Goal: Task Accomplishment & Management: Manage account settings

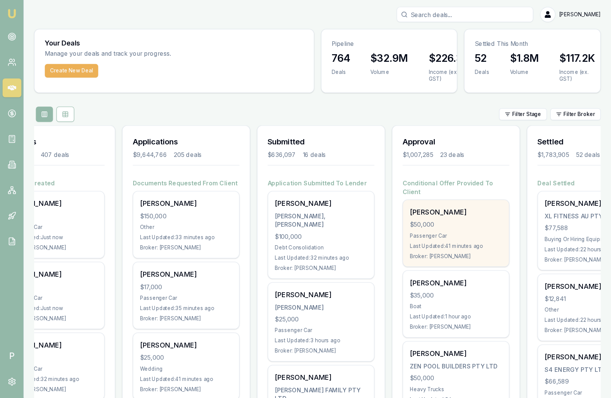
scroll to position [0, 90]
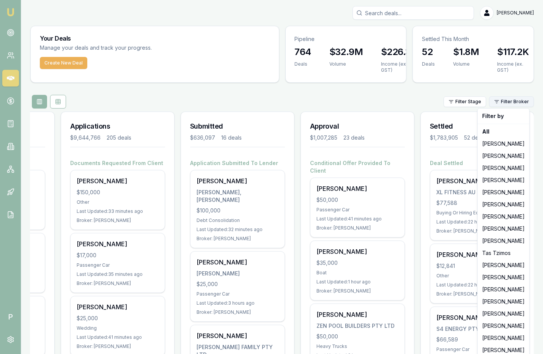
click at [511, 97] on html "Emu Broker P Matt Leeburn Toggle Menu Your Deals Manage your deals and track yo…" at bounding box center [271, 177] width 543 height 354
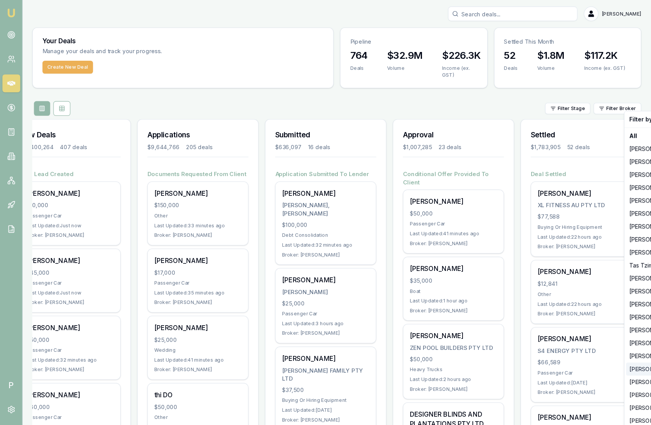
scroll to position [0, 0]
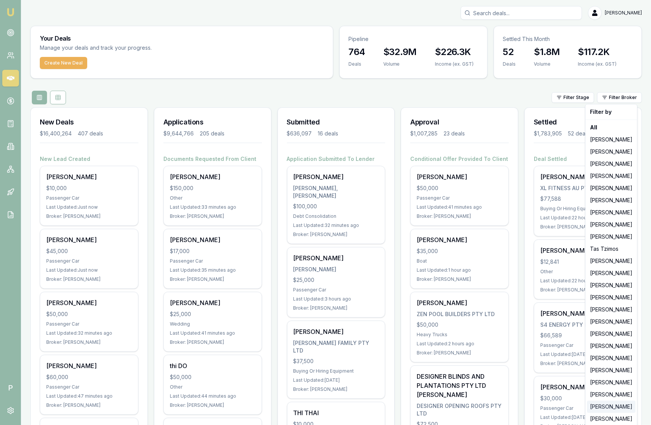
click at [542, 354] on div "Jonathan Myers" at bounding box center [611, 407] width 49 height 12
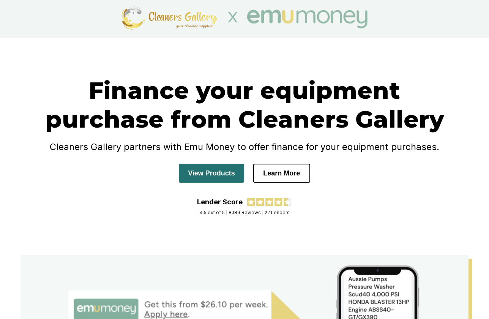
click at [205, 173] on button "View Products" at bounding box center [211, 172] width 65 height 19
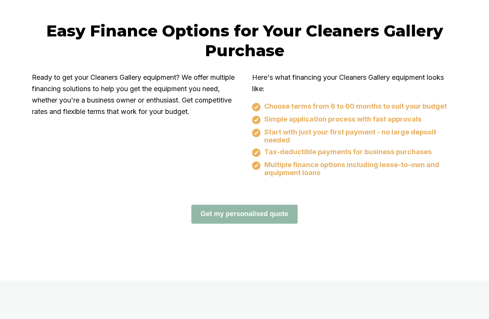
scroll to position [484, 0]
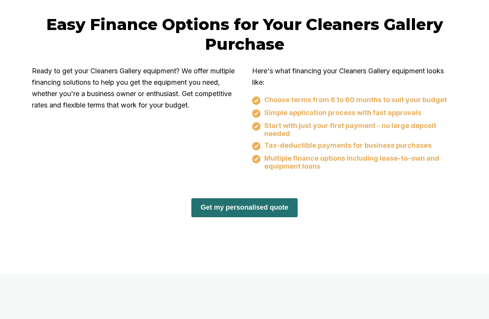
click at [237, 209] on button "Get my personalised quote" at bounding box center [244, 207] width 106 height 19
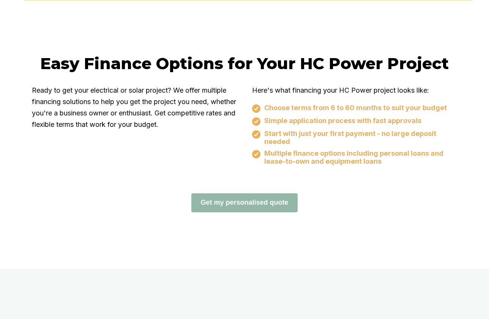
scroll to position [486, 0]
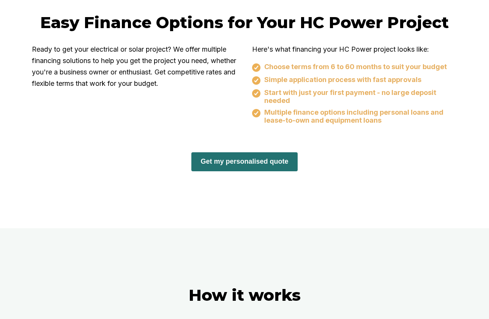
click at [223, 164] on button "Get my personalised quote" at bounding box center [244, 161] width 106 height 19
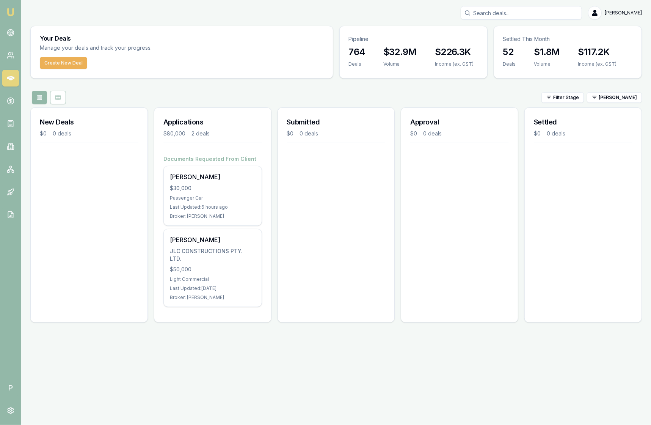
click at [5, 79] on link at bounding box center [10, 78] width 17 height 17
click at [7, 212] on icon at bounding box center [11, 215] width 8 height 8
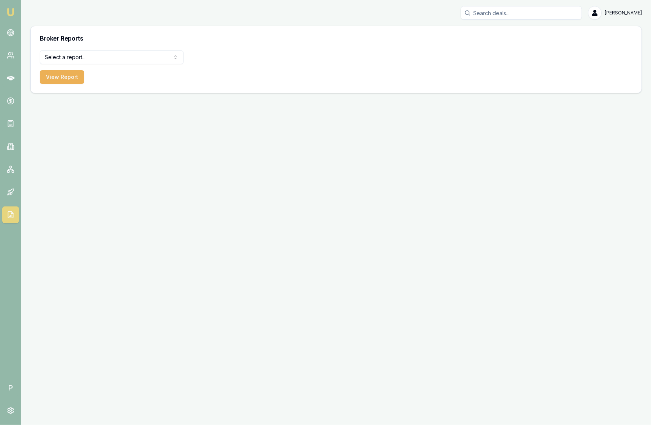
click at [134, 53] on html "Emu Broker P Matt Leeburn Toggle Menu Broker Reports Select a report... All Dea…" at bounding box center [325, 212] width 651 height 425
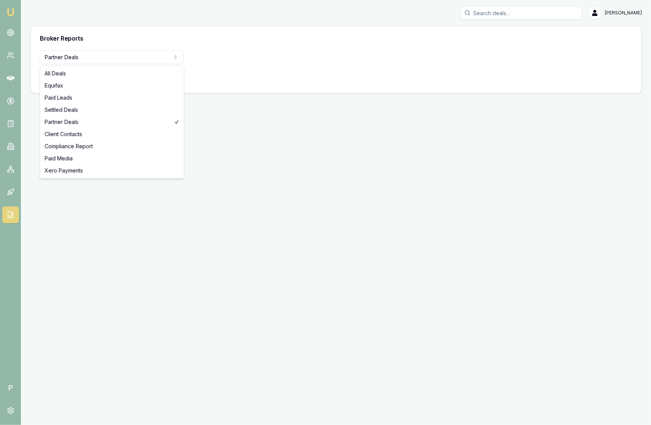
click at [112, 52] on html "Emu Broker P Matt Leeburn Toggle Menu Broker Reports Partner Deals All Deals Eq…" at bounding box center [325, 212] width 651 height 425
select select "paid-leads"
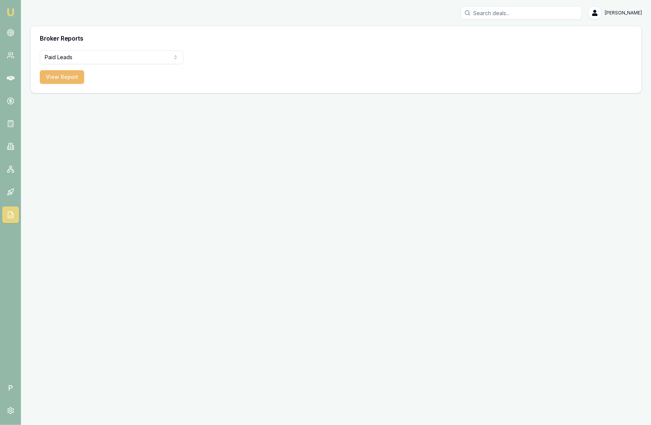
click at [71, 78] on button "View Report" at bounding box center [62, 77] width 44 height 14
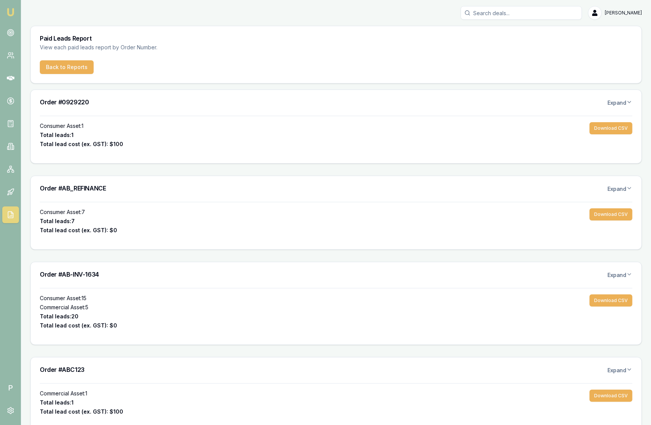
click at [65, 58] on div "Paid Leads Report View each paid leads report by Order Number." at bounding box center [336, 43] width 611 height 34
click at [65, 65] on button "Back to Reports" at bounding box center [67, 67] width 54 height 14
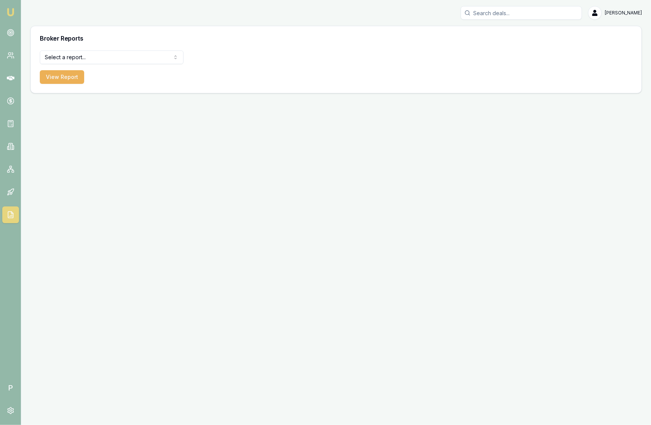
click at [107, 61] on html "Emu Broker P Matt Leeburn Toggle Menu Broker Reports Select a report... All Dea…" at bounding box center [325, 212] width 651 height 425
click at [68, 79] on button "View Report" at bounding box center [62, 77] width 44 height 14
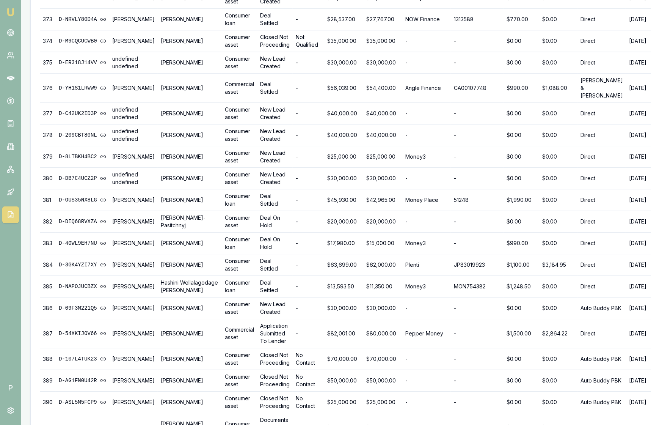
scroll to position [9342, 0]
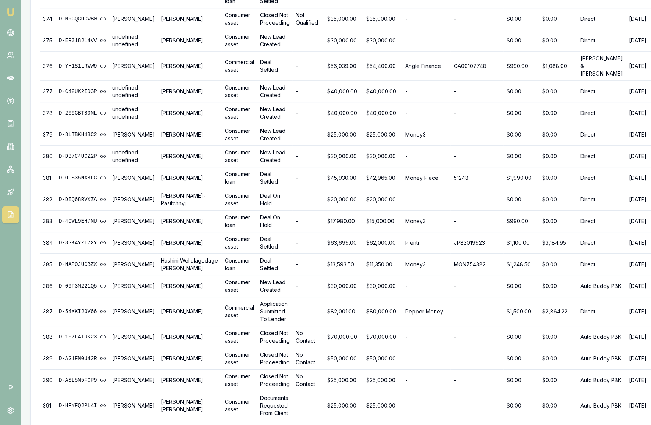
click at [11, 102] on icon at bounding box center [10, 101] width 3 height 3
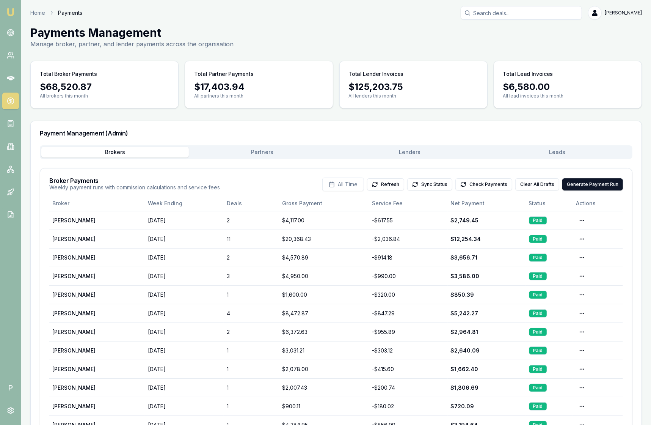
click at [575, 154] on button "Leads" at bounding box center [558, 152] width 148 height 11
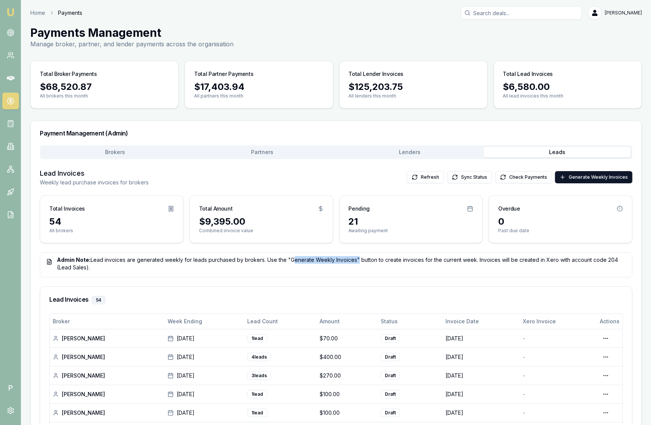
drag, startPoint x: 287, startPoint y: 258, endPoint x: 351, endPoint y: 258, distance: 64.5
click at [351, 258] on div "Admin Note: Lead invoices are generated weekly for leads purchased by brokers. …" at bounding box center [336, 263] width 580 height 15
click at [340, 267] on div "Admin Note: Lead invoices are generated weekly for leads purchased by brokers. …" at bounding box center [336, 263] width 580 height 15
drag, startPoint x: 287, startPoint y: 260, endPoint x: 352, endPoint y: 259, distance: 65.6
click at [352, 259] on div "Admin Note: Lead invoices are generated weekly for leads purchased by brokers. …" at bounding box center [336, 263] width 580 height 15
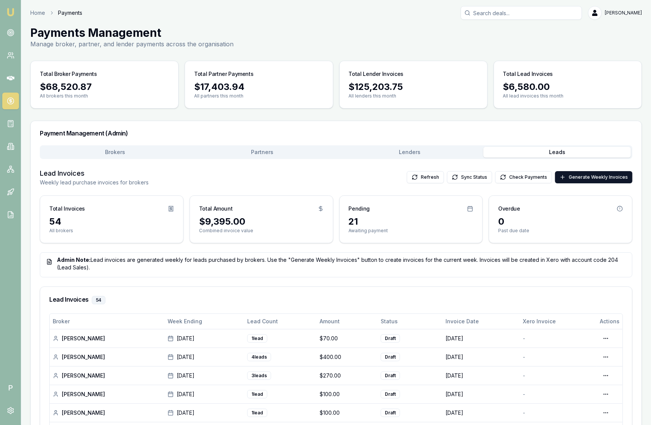
click at [336, 267] on div "Admin Note: Lead invoices are generated weekly for leads purchased by brokers. …" at bounding box center [336, 263] width 580 height 15
click at [341, 265] on div "Admin Note: Lead invoices are generated weekly for leads purchased by brokers. …" at bounding box center [336, 263] width 580 height 15
click at [9, 101] on icon at bounding box center [10, 101] width 3 height 3
click at [12, 37] on link at bounding box center [10, 32] width 17 height 17
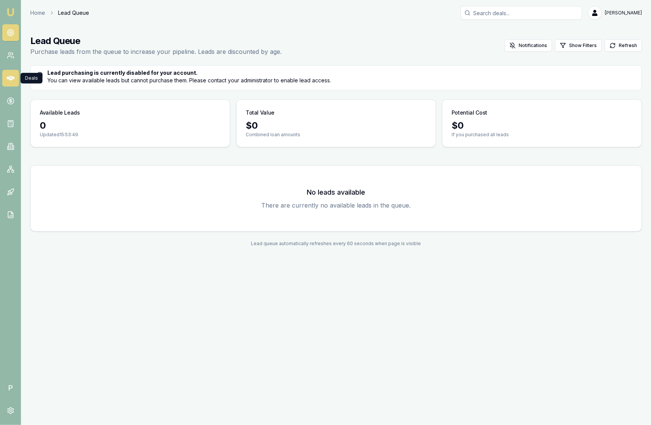
click at [11, 75] on icon at bounding box center [11, 78] width 8 height 8
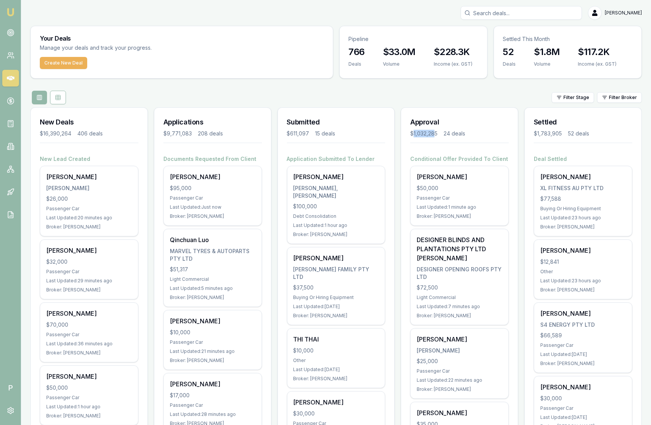
drag, startPoint x: 413, startPoint y: 134, endPoint x: 437, endPoint y: 131, distance: 23.3
click at [437, 131] on div "$1,032,285" at bounding box center [423, 134] width 27 height 8
click at [472, 93] on div "Filter Stage Filter Broker" at bounding box center [336, 98] width 612 height 14
click at [624, 94] on html "Emu Broker P Matt Leeburn Toggle Menu Your Deals Manage your deals and track yo…" at bounding box center [325, 212] width 651 height 425
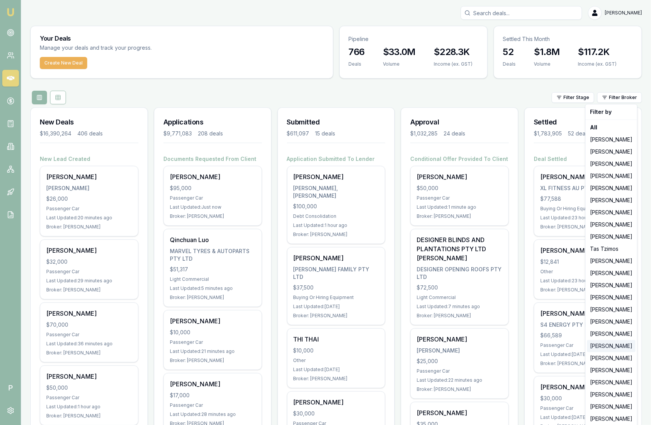
click at [606, 348] on div "Steven Nguyen" at bounding box center [611, 346] width 49 height 12
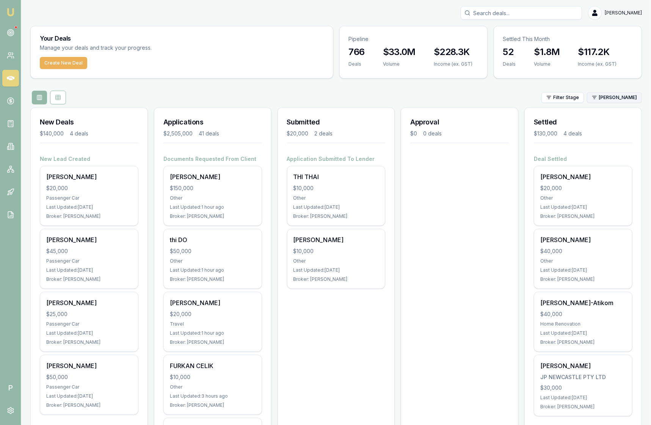
click at [621, 98] on html "Emu Broker P Matt Leeburn Toggle Menu Your Deals Manage your deals and track yo…" at bounding box center [325, 212] width 651 height 425
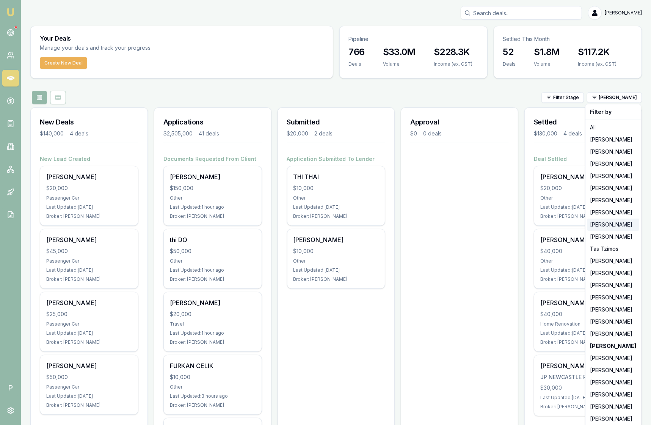
click at [608, 224] on div "Wendy Fonseka" at bounding box center [613, 225] width 52 height 12
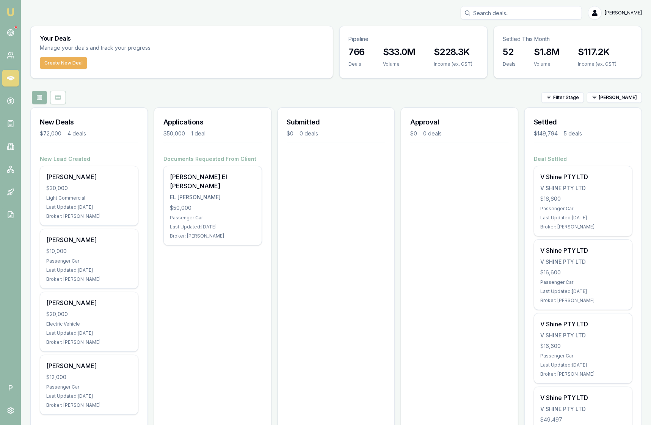
click at [394, 94] on div "Filter Stage Wendy Fonseka" at bounding box center [336, 98] width 612 height 14
click at [395, 95] on div "Filter Stage Wendy Fonseka" at bounding box center [336, 98] width 612 height 14
click at [9, 78] on icon at bounding box center [11, 78] width 8 height 5
click at [490, 15] on input "Search deals" at bounding box center [521, 13] width 121 height 14
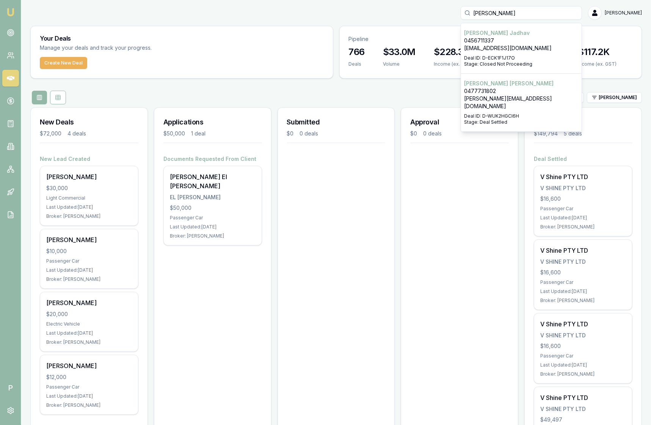
type input "pratik"
click at [502, 89] on p "0477731802" at bounding box center [521, 91] width 115 height 8
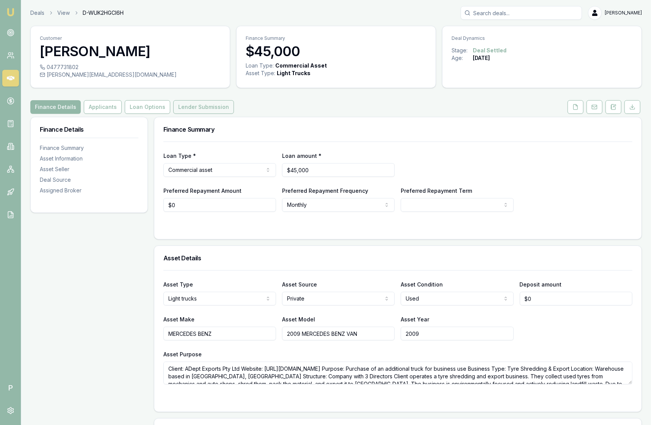
click at [196, 108] on button "Lender Submission" at bounding box center [203, 107] width 61 height 14
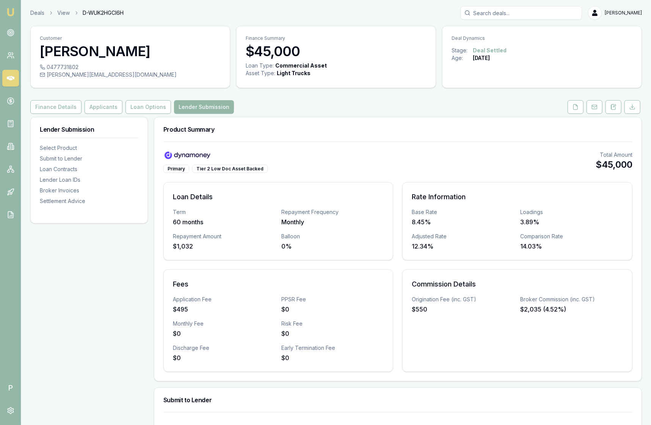
click at [495, 8] on input "Search deals" at bounding box center [521, 13] width 121 height 14
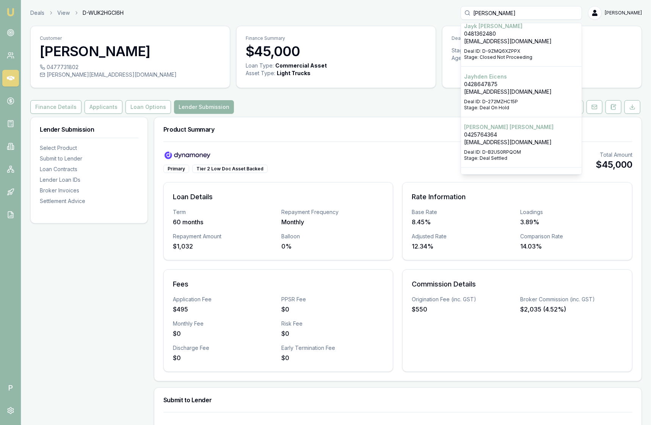
scroll to position [539, 0]
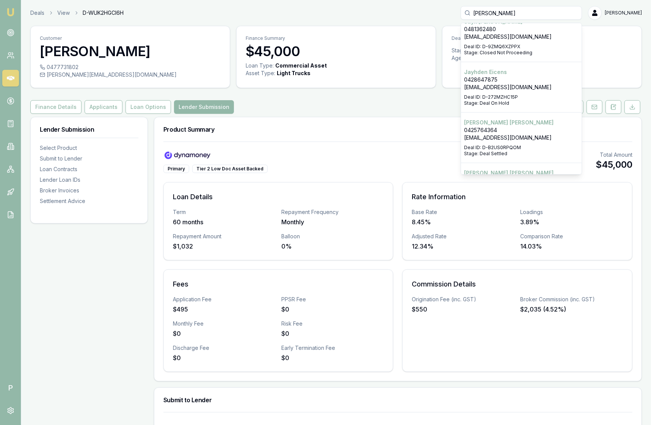
type input "jay clem"
click at [505, 126] on p "0425764364" at bounding box center [521, 130] width 115 height 8
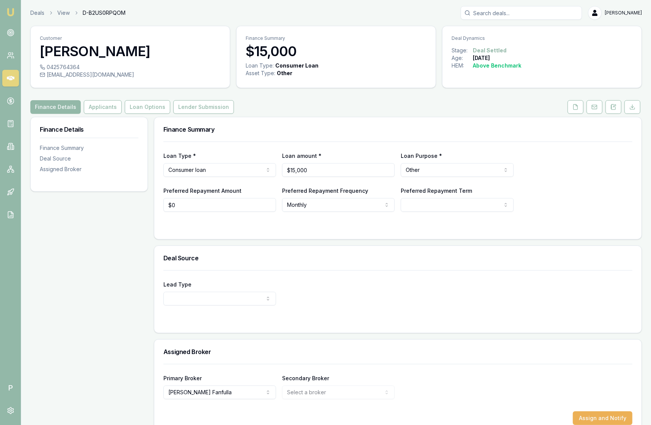
click at [13, 82] on icon at bounding box center [11, 78] width 8 height 8
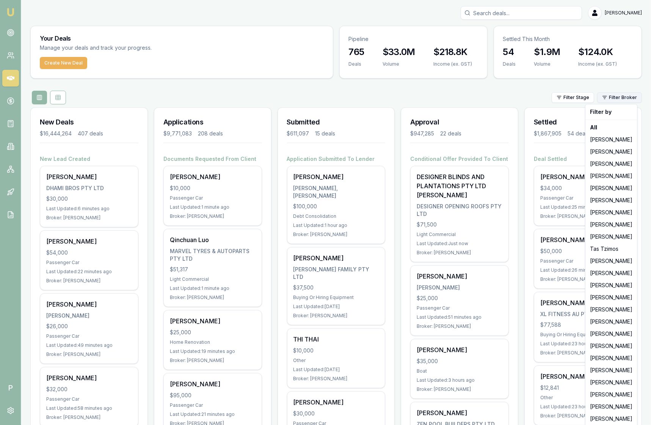
click at [619, 94] on html "Emu Broker P Matt Leeburn Toggle Menu Your Deals Manage your deals and track yo…" at bounding box center [325, 212] width 651 height 425
click at [615, 299] on div "Erin Shield" at bounding box center [611, 297] width 49 height 12
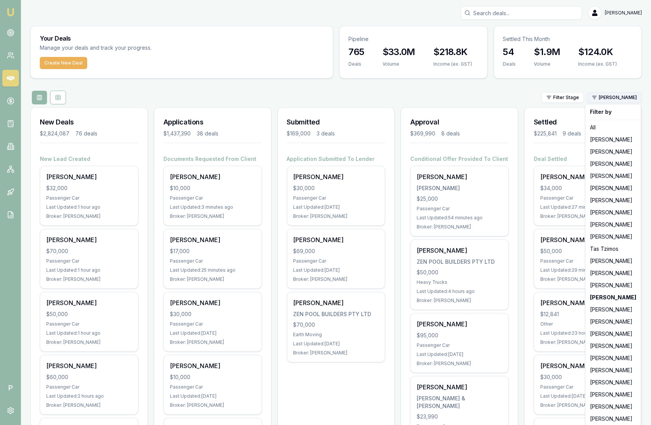
click at [621, 96] on html "Emu Broker P Matt Leeburn Toggle Menu Your Deals Manage your deals and track yo…" at bounding box center [325, 212] width 651 height 425
click at [608, 189] on div "Evette Abdo" at bounding box center [613, 188] width 52 height 12
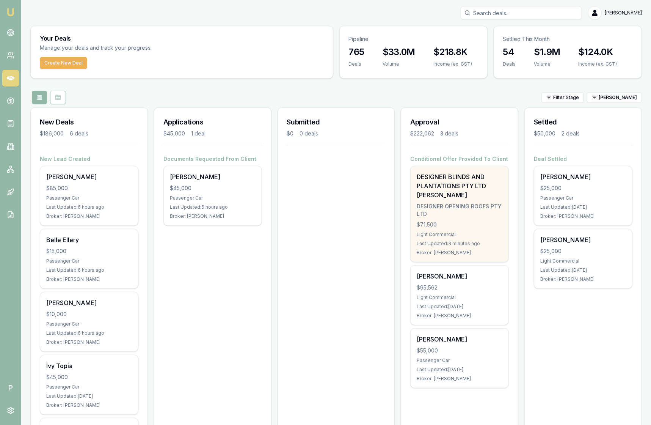
click at [461, 197] on div "DESIGNER BLINDS AND PLANTATIONS PTY LTD [PERSON_NAME]" at bounding box center [460, 185] width 86 height 27
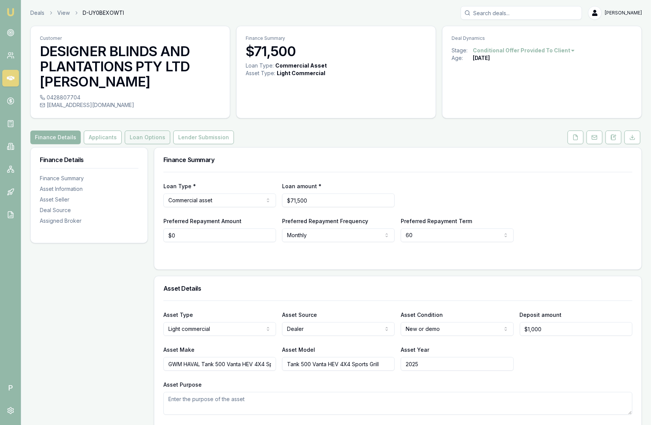
click at [146, 138] on button "Loan Options" at bounding box center [148, 137] width 46 height 14
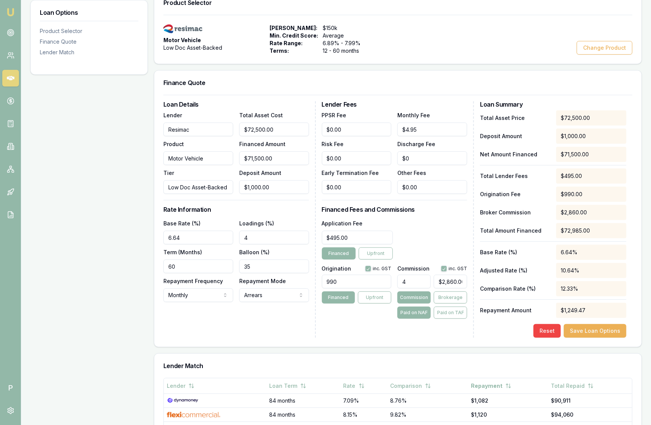
scroll to position [162, 0]
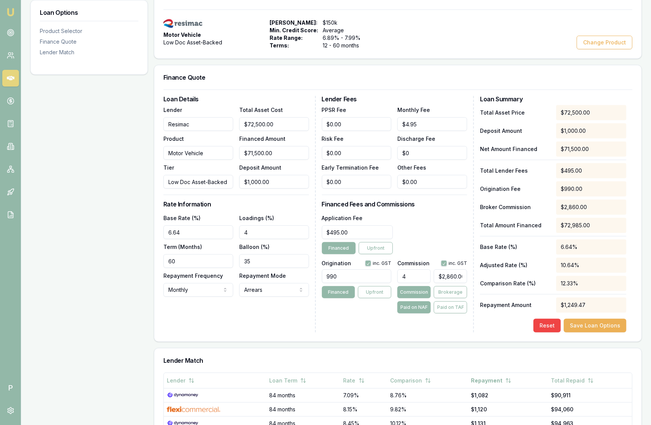
type input "2860"
click at [446, 276] on input "2860" at bounding box center [450, 276] width 33 height 14
type input "0.00425531914893617"
type input "3"
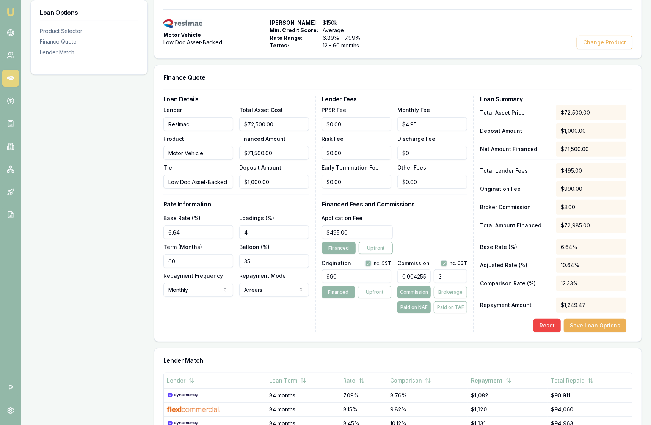
type input "0.04397163120567376"
type input "31"
type input "0.4524822695035461"
type input "319"
type input "4.524822695035461"
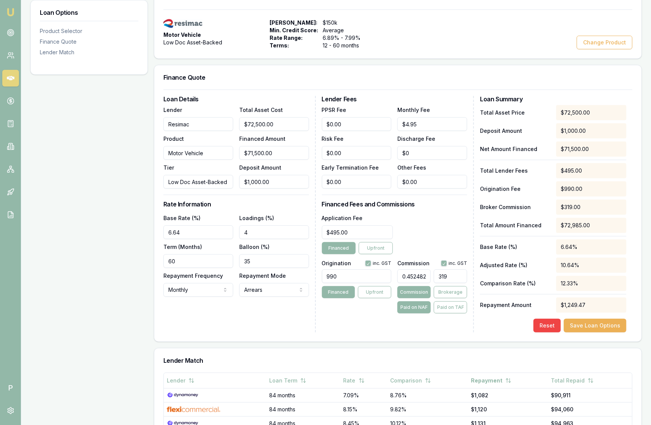
type input "3190"
click button "Save Loan Options" at bounding box center [595, 326] width 63 height 14
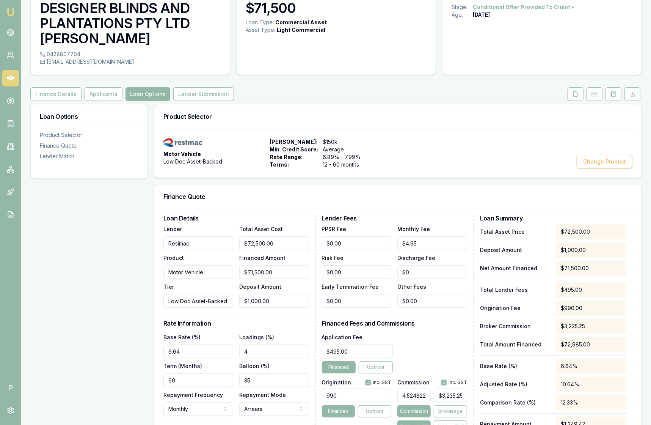
scroll to position [169, 0]
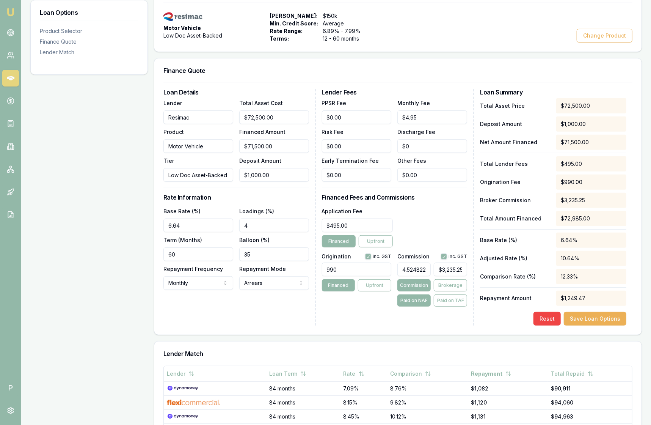
click at [411, 269] on input "4.524822695035461" at bounding box center [414, 270] width 33 height 14
type input "4"
type input "$2,860.00"
type input "4.4"
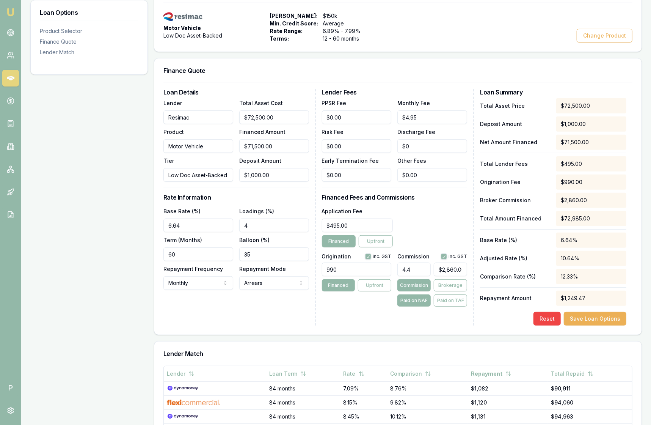
type input "$3,146.00"
type input "4.40%"
click at [430, 324] on div "Lender Fees PPSR Fee $0.00 Monthly Fee $4.95 Risk Fee $0.00 Discharge Fee $0 Ea…" at bounding box center [398, 207] width 152 height 236
click at [415, 267] on input "4.40%" at bounding box center [414, 270] width 33 height 14
type input "3146"
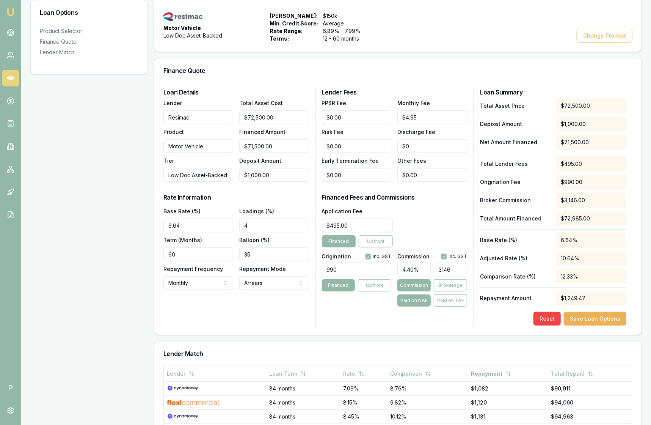
click at [449, 269] on input "3146" at bounding box center [450, 270] width 33 height 14
type input "0.00425531914893617"
type input "3"
type input "0.04397163120567376"
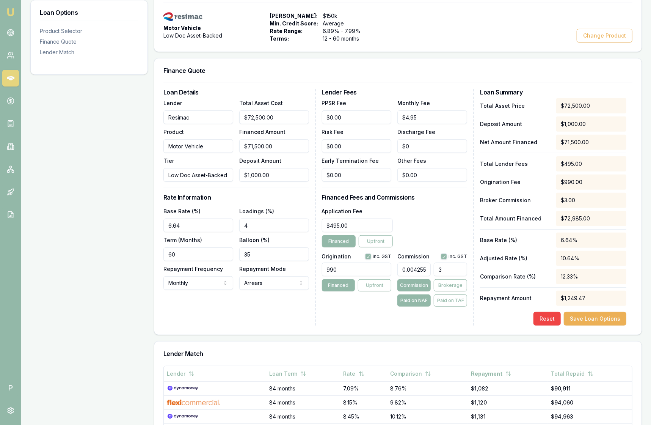
type input "31"
type input "0.4524822695035461"
type input "319"
type input "4.524822695035461"
type input "$3,235.25"
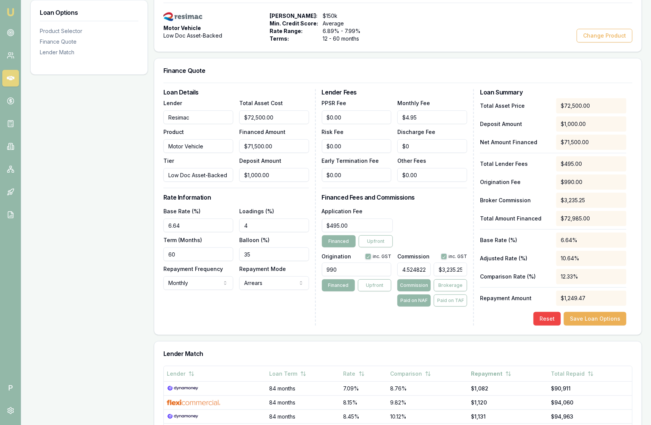
click at [420, 268] on input "4.524822695035461" at bounding box center [414, 270] width 33 height 14
type input "4.52%"
click at [467, 321] on div "Lender Fees PPSR Fee $0.00 Monthly Fee $4.95 Risk Fee $0.00 Discharge Fee $0 Ea…" at bounding box center [398, 207] width 152 height 236
click at [597, 318] on button "Save Loan Options" at bounding box center [595, 319] width 63 height 14
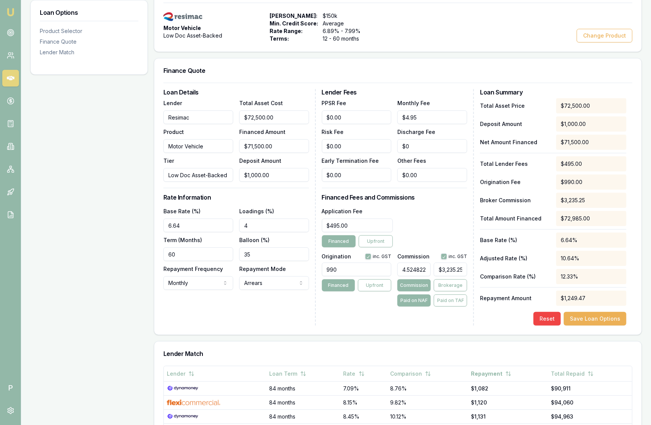
click at [420, 269] on input "4.524822695035461" at bounding box center [414, 270] width 33 height 14
type input "4.52%"
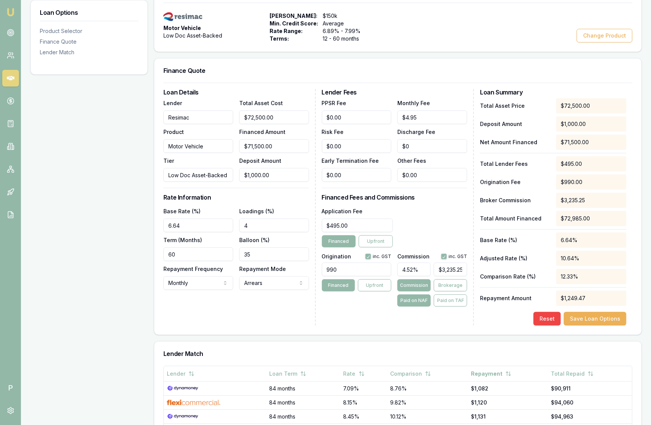
click at [467, 323] on div "Lender Fees PPSR Fee $0.00 Monthly Fee $4.95 Risk Fee $0.00 Discharge Fee $0 Ea…" at bounding box center [398, 207] width 152 height 236
click at [591, 316] on button "Save Loan Options" at bounding box center [595, 319] width 63 height 14
click at [418, 266] on input "4.524822695035461" at bounding box center [414, 270] width 33 height 14
type input "4"
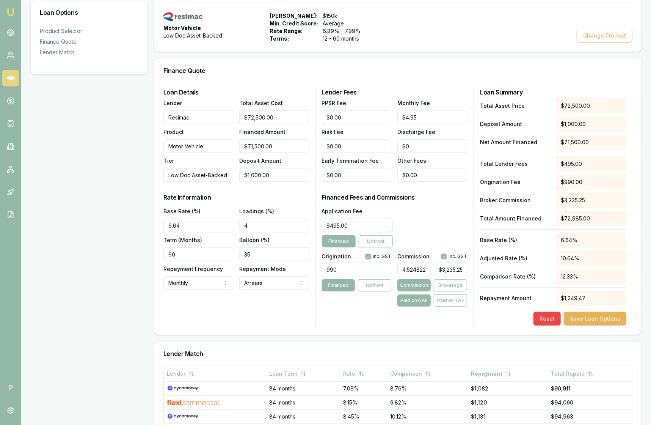
type input "$2,860.00"
type input "4.5"
type input "$3,217.50"
click button "Save Loan Options" at bounding box center [595, 319] width 63 height 14
click at [415, 267] on input "4.5" at bounding box center [414, 270] width 33 height 14
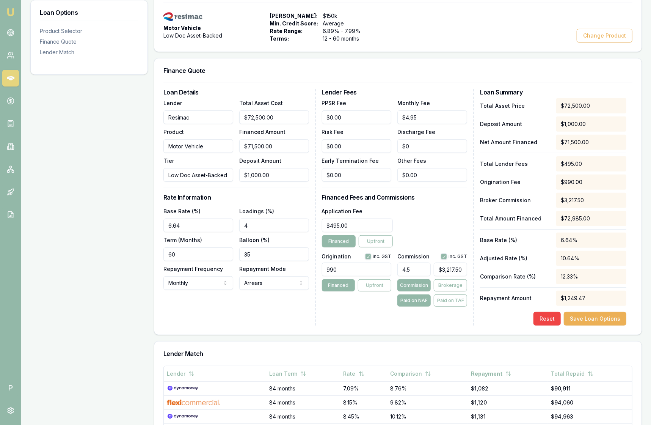
type input "4"
type input "$2,860.00"
type input "44"
type input "$31,460.00"
type input "445"
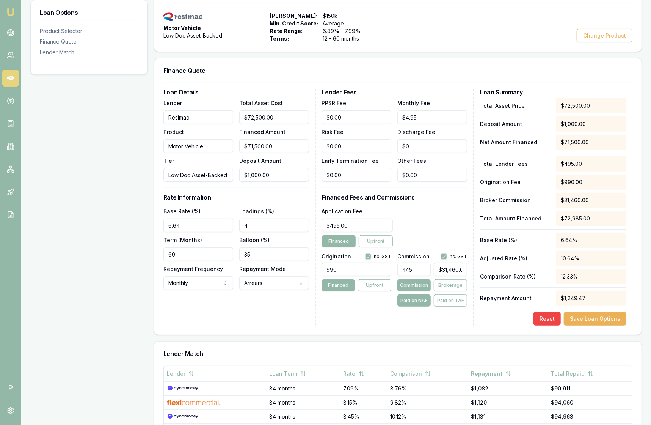
type input "$318,175.00"
type input "44"
type input "$31,460.00"
type input "4"
type input "$2,860.00"
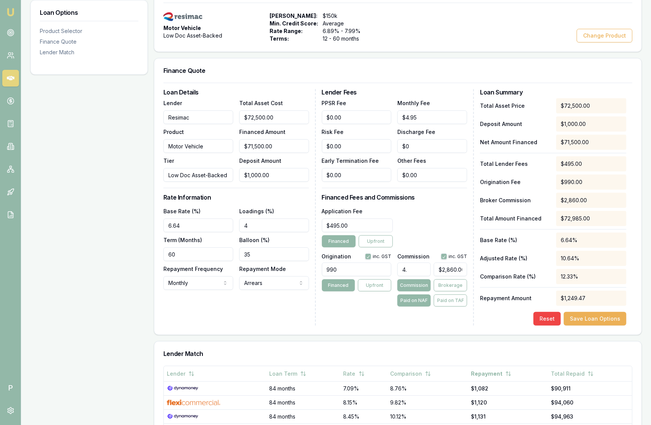
type input "4.4"
type input "$3,146.00"
type input "4.40%"
click at [456, 327] on div "Loan Details Lender Resimac Product Motor Vehicle Tier Low Doc Asset-Backed Tot…" at bounding box center [397, 209] width 487 height 252
click at [576, 317] on button "Save Loan Options" at bounding box center [595, 319] width 63 height 14
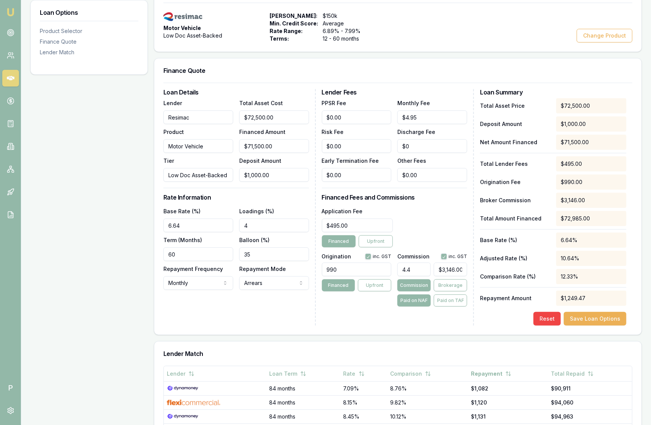
click at [419, 270] on input "4.4" at bounding box center [414, 270] width 33 height 14
type input "4.45"
type input "$3,181.75"
type input "4.45%"
click at [436, 324] on div "Lender Fees PPSR Fee $0.00 Monthly Fee $4.95 Risk Fee $0.00 Discharge Fee $0 Ea…" at bounding box center [398, 207] width 152 height 236
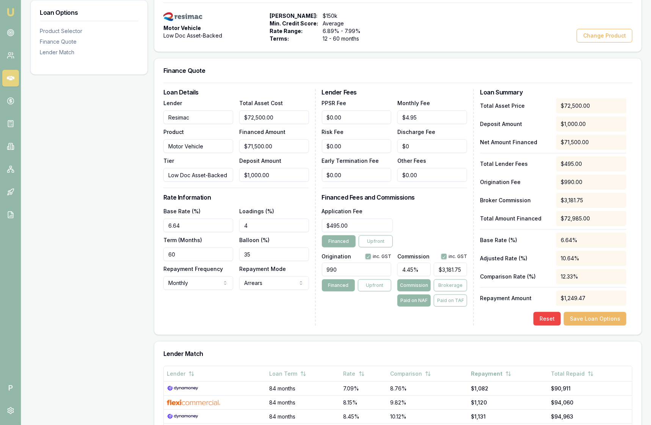
click at [591, 318] on button "Save Loan Options" at bounding box center [595, 319] width 63 height 14
click at [418, 266] on input "4.45" at bounding box center [414, 270] width 33 height 14
type input "4.455"
type input "$3,185.33"
type input "4.45"
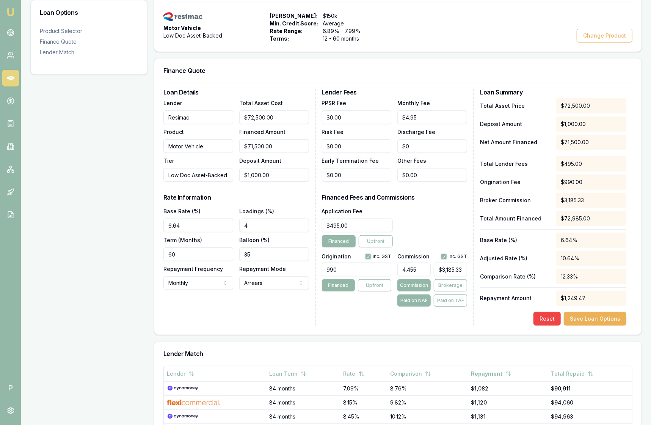
type input "$3,181.75"
type input "4.458"
type input "$3,187.47"
type input "4.45"
type input "$3,181.75"
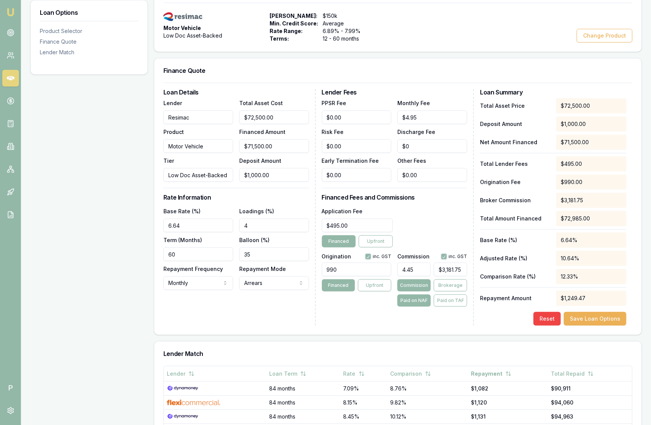
type input "4.459"
type input "$3,188.19"
type input "4.45"
type input "$3,181.75"
type input "4.4"
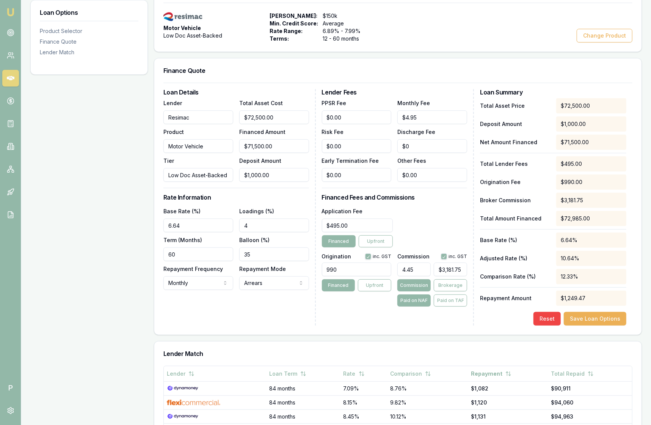
type input "$3,146.00"
type input "4.46"
type input "$3,188.90"
type input "4.4"
type input "$3,146.00"
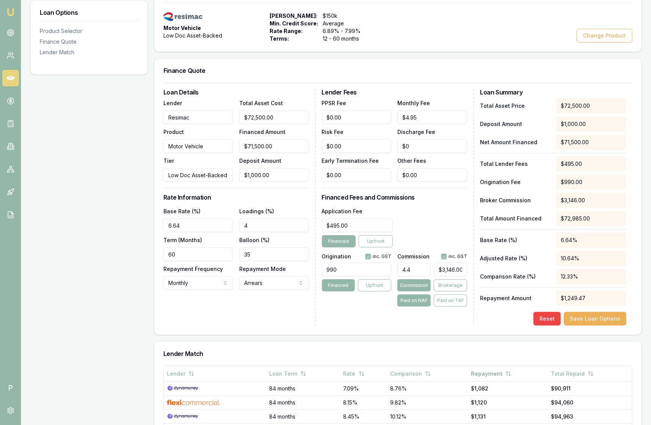
type input "4.47"
type input "$3,196.05"
type input "4.4"
type input "$3,146.00"
type input "4.46"
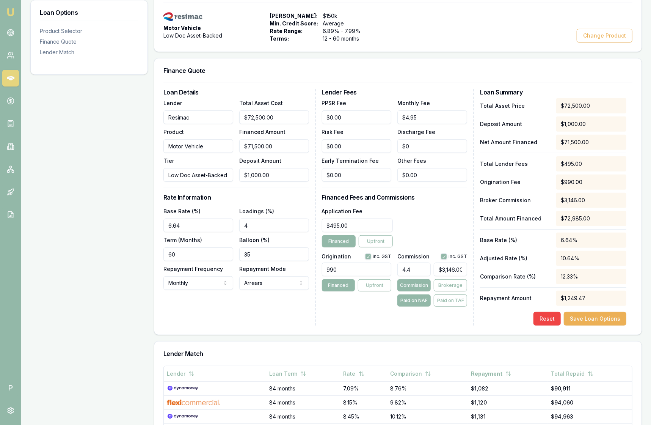
type input "$3,188.90"
type input "4.468"
type input "$3,194.62"
type input "4.46"
type input "$3,188.90"
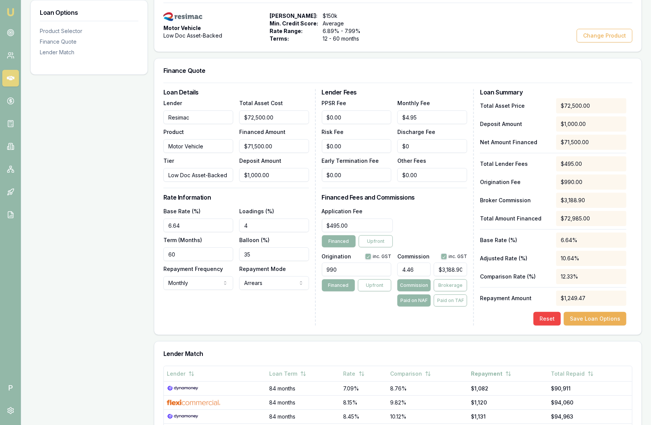
type input "4.465"
type input "$3,192.48"
type input "4.46"
type input "$3,188.90"
type input "4.463"
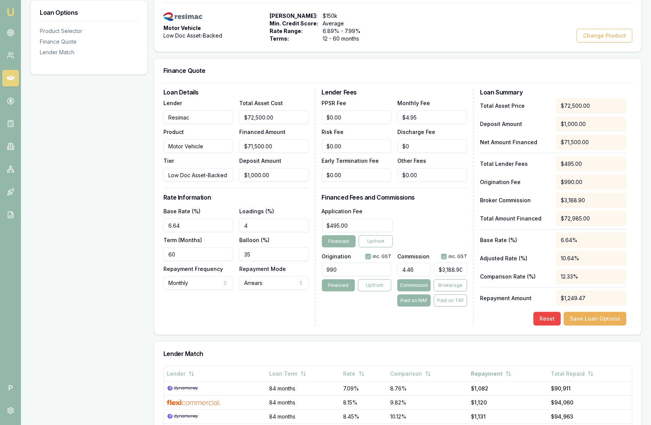
type input "$3,191.05"
type input "4.46"
type input "$3,188.90"
type input "4.462"
type input "$3,190.33"
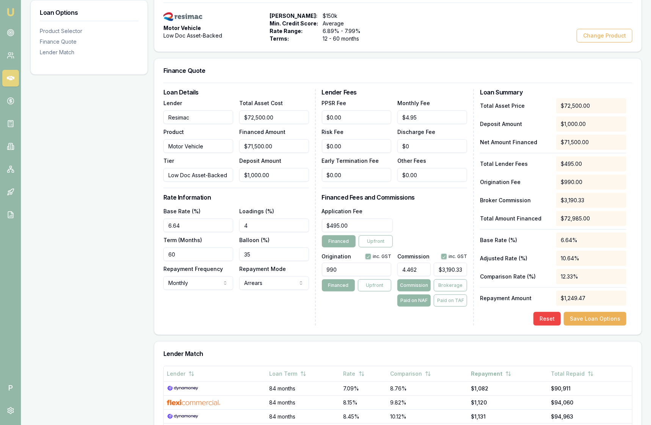
type input "4.46"
type input "$3,188.90"
type input "4.461"
type input "$3,189.62"
type input "4.4612"
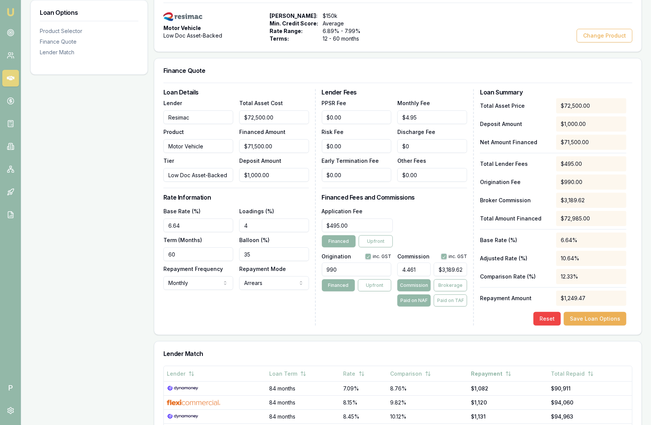
type input "$3,189.76"
type input "4.461"
type input "$3,189.62"
type input "4.4615"
type input "$3,189.97"
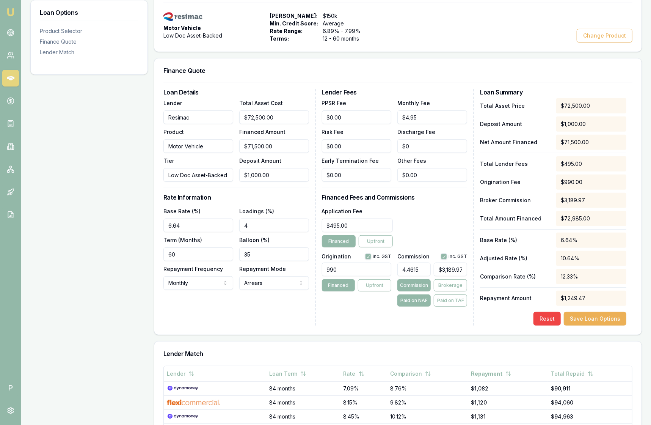
type input "4.461"
type input "$3,189.62"
type input "4.4616"
type input "$3,190.04"
type input "4.461"
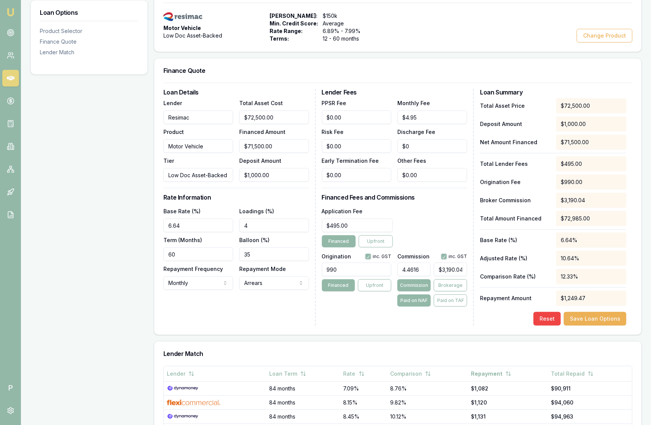
type input "$3,189.62"
type input "4.4615"
type input "$3,189.97"
type input "4.46151"
type input "$3,189.98"
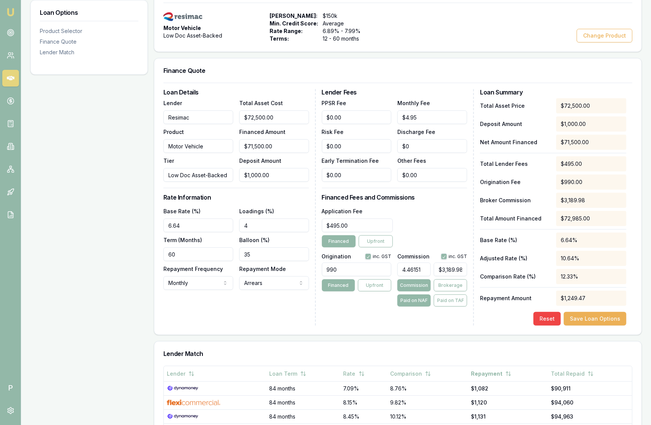
type input "4.4615"
type input "$3,189.97"
type input "4.46152"
type input "$3,189.99"
type input "4.4615"
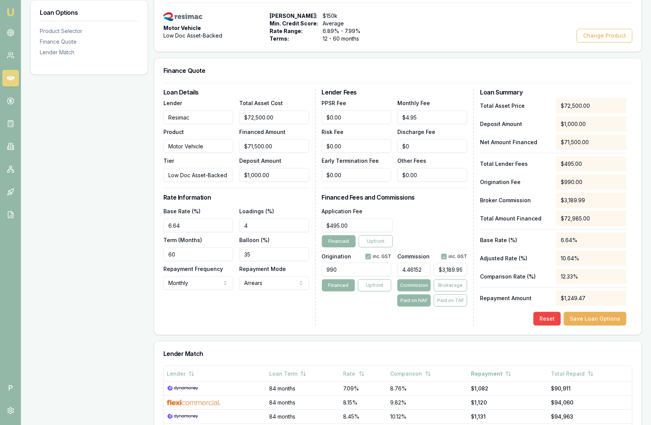
type input "$3,189.97"
type input "4.46153"
type input "$3,189.99"
type input "4.4615"
type input "$3,189.97"
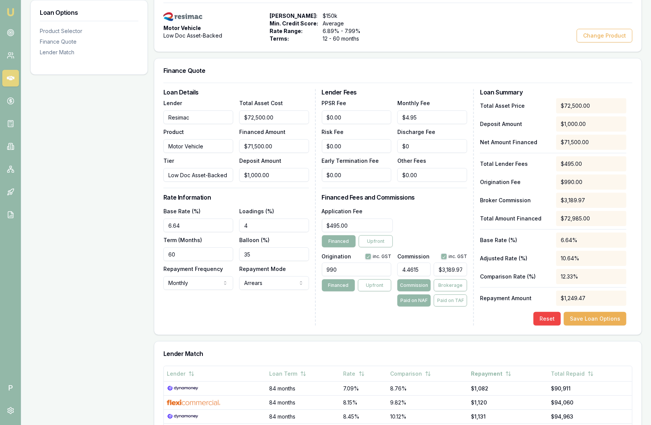
type input "4.46154"
type input "$3,190.00"
click at [423, 269] on input "4.46154" at bounding box center [414, 270] width 33 height 14
click at [427, 332] on div "Loan Details Lender Resimac Product Motor Vehicle Tier Low Doc Asset-Backed Tot…" at bounding box center [397, 209] width 487 height 252
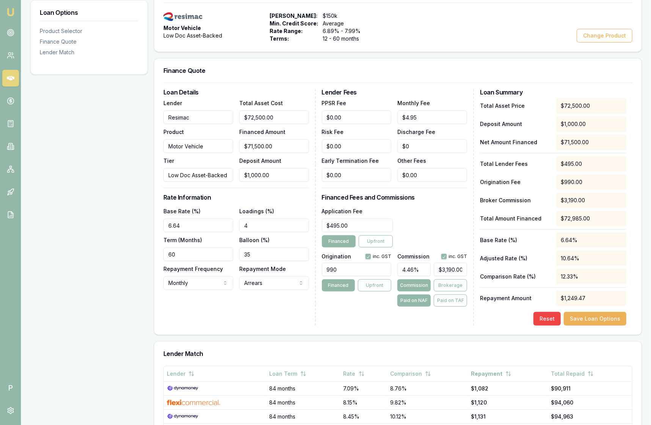
click at [423, 269] on input "4.46%" at bounding box center [414, 270] width 33 height 14
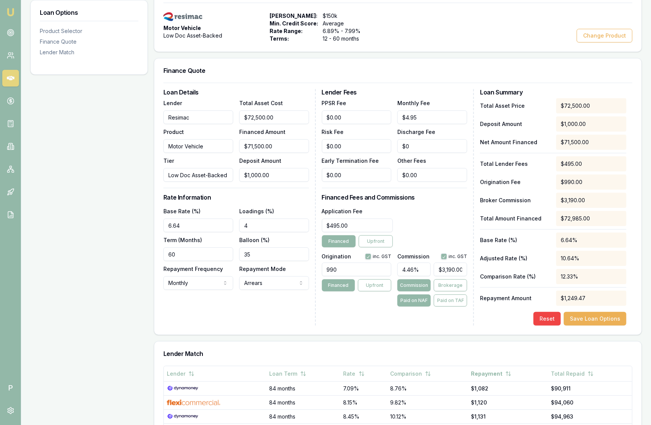
paste input "154"
type input "4.46%"
click at [584, 317] on button "Save Loan Options" at bounding box center [595, 319] width 63 height 14
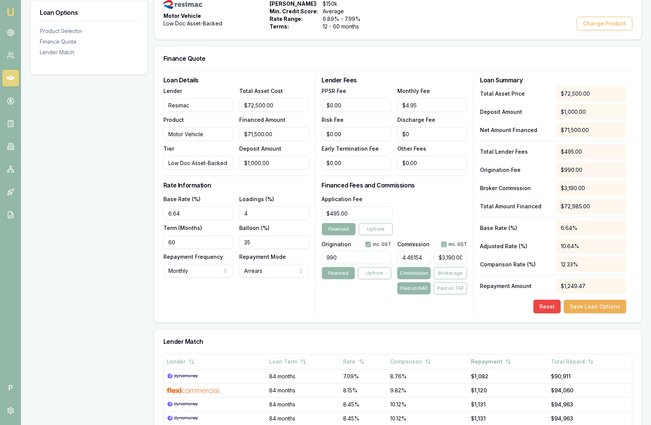
scroll to position [193, 0]
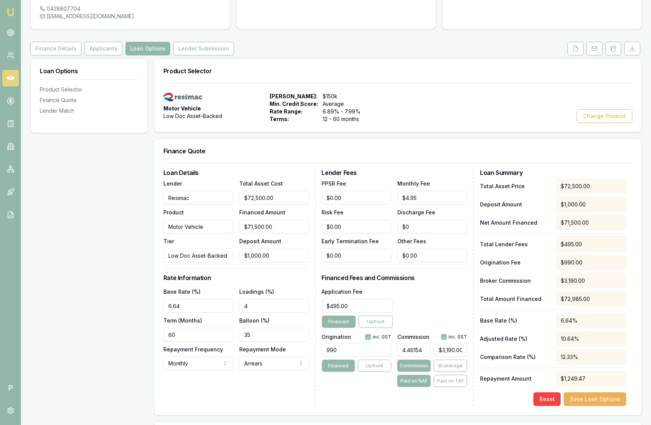
scroll to position [215, 0]
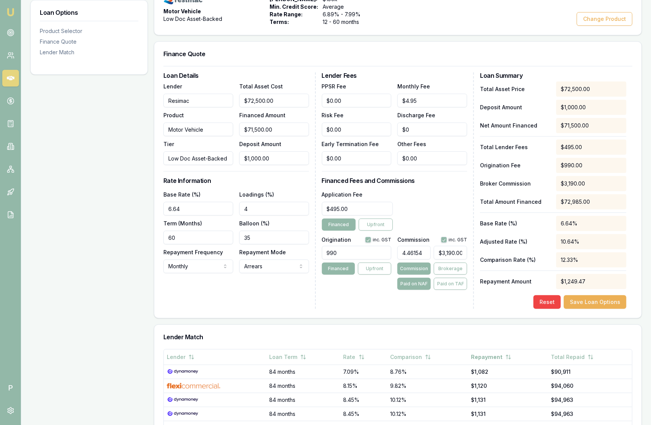
scroll to position [219, 0]
